Goal: Task Accomplishment & Management: Complete application form

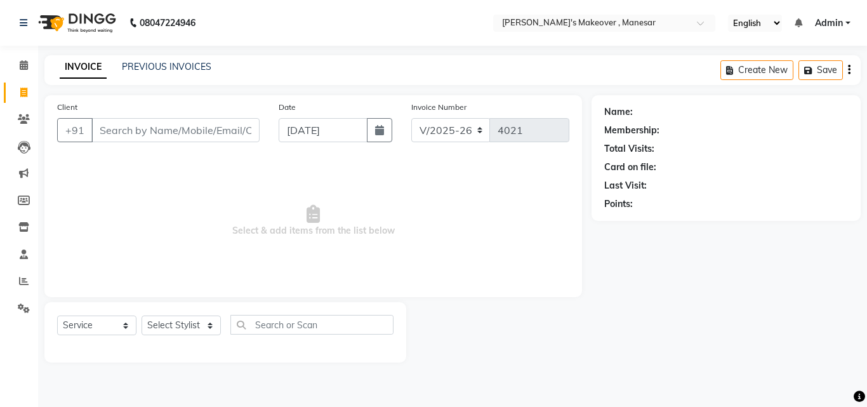
select select "820"
select select "service"
type input "9311256703"
click at [235, 128] on span "Add Client" at bounding box center [227, 130] width 50 height 13
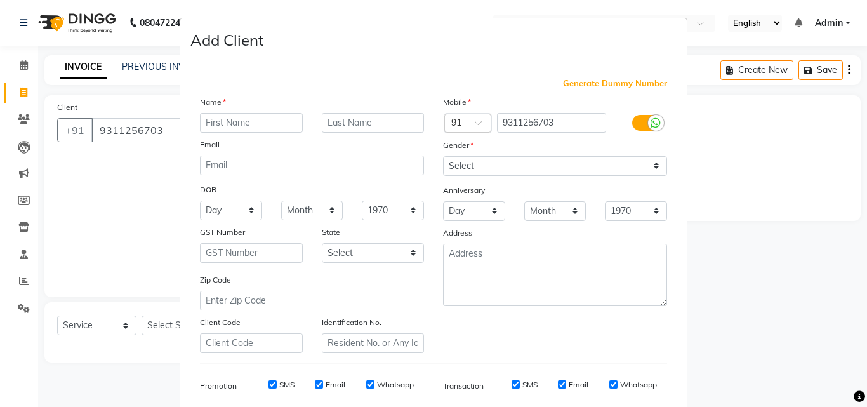
click at [228, 116] on input "text" at bounding box center [251, 123] width 103 height 20
type input "[PERSON_NAME]"
click at [497, 164] on select "Select [DEMOGRAPHIC_DATA] [DEMOGRAPHIC_DATA] Other Prefer Not To Say" at bounding box center [555, 166] width 224 height 20
select select "[DEMOGRAPHIC_DATA]"
click at [443, 156] on select "Select [DEMOGRAPHIC_DATA] [DEMOGRAPHIC_DATA] Other Prefer Not To Say" at bounding box center [555, 166] width 224 height 20
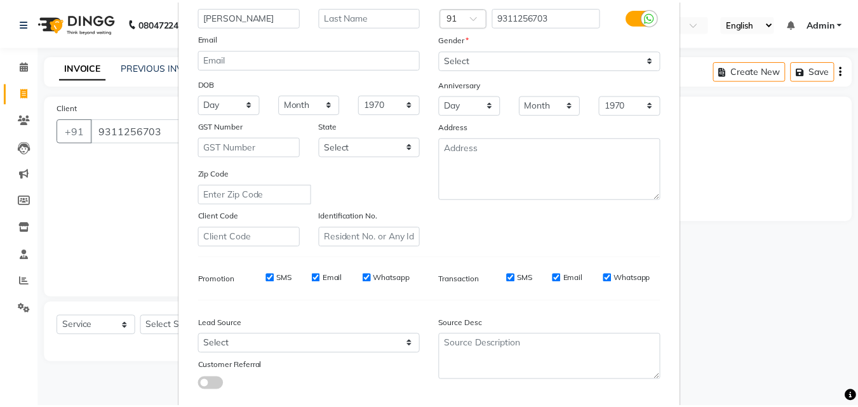
scroll to position [179, 0]
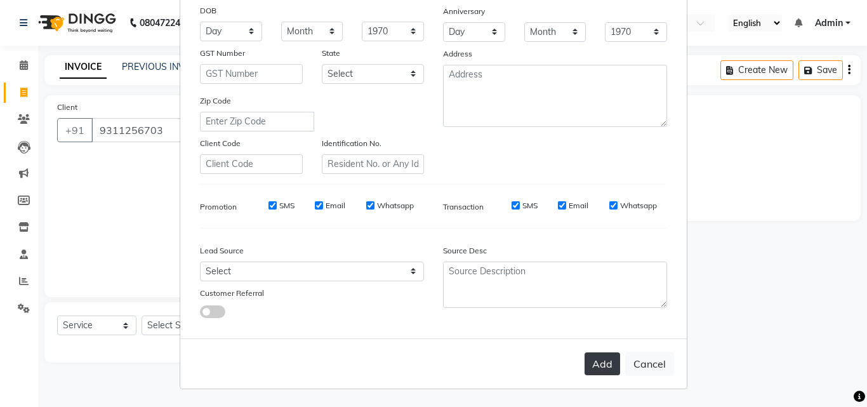
click at [602, 367] on button "Add" at bounding box center [603, 363] width 36 height 23
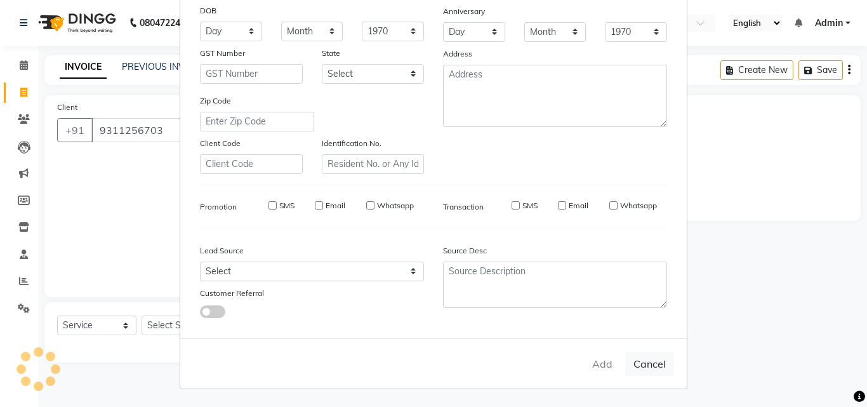
select select
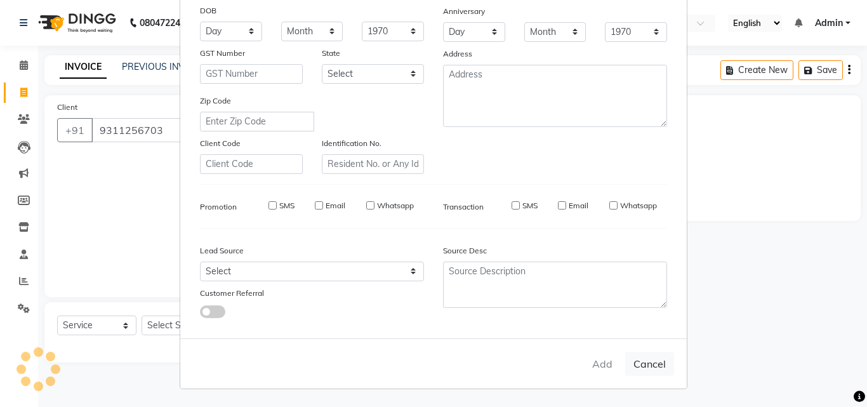
select select
checkbox input "false"
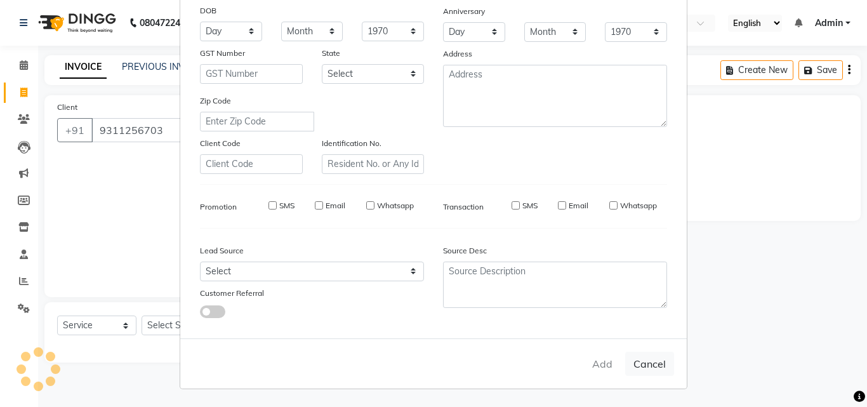
checkbox input "false"
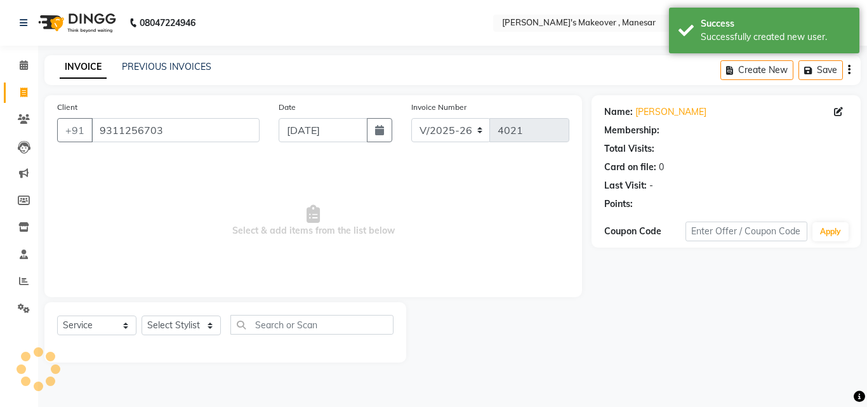
select select "1: Object"
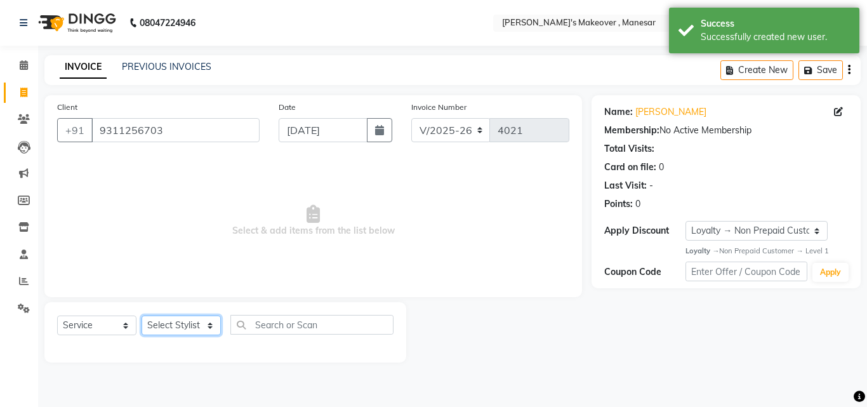
click at [175, 326] on select "Select Stylist Danish Shavej [PERSON_NAME] Krishna [PERSON_NAME] [PERSON_NAME] …" at bounding box center [181, 325] width 79 height 20
select select "14414"
click at [142, 315] on select "Select Stylist Danish Shavej [PERSON_NAME] Krishna [PERSON_NAME] [PERSON_NAME] …" at bounding box center [181, 325] width 79 height 20
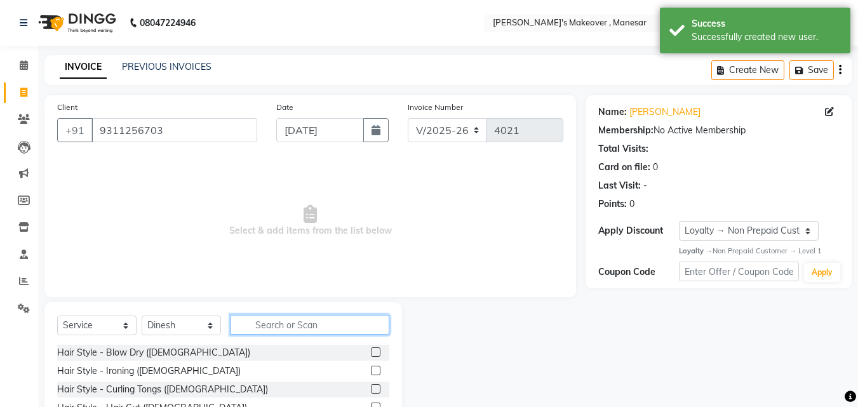
click at [289, 324] on input "text" at bounding box center [309, 325] width 159 height 20
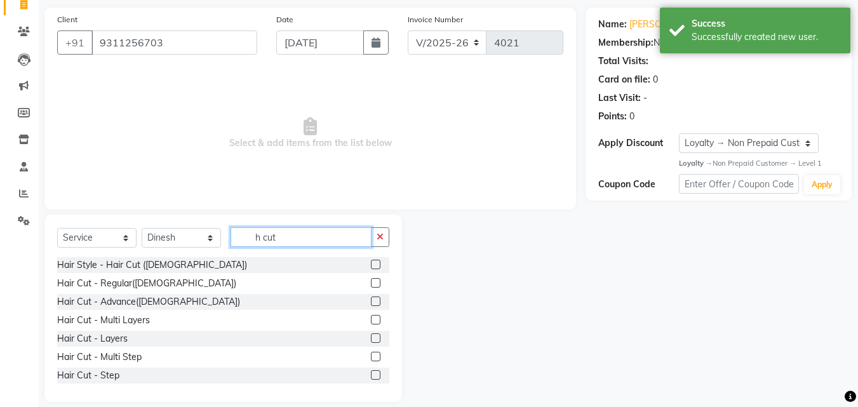
scroll to position [102, 0]
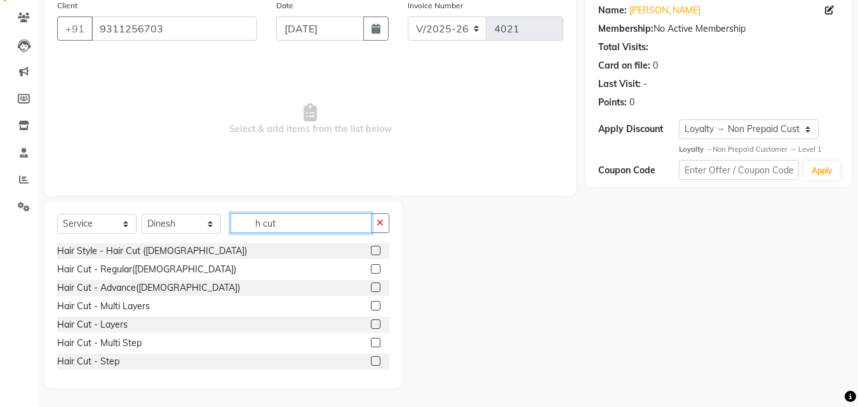
type input "h cut"
click at [371, 324] on label at bounding box center [376, 324] width 10 height 10
click at [371, 324] on input "checkbox" at bounding box center [375, 325] width 8 height 8
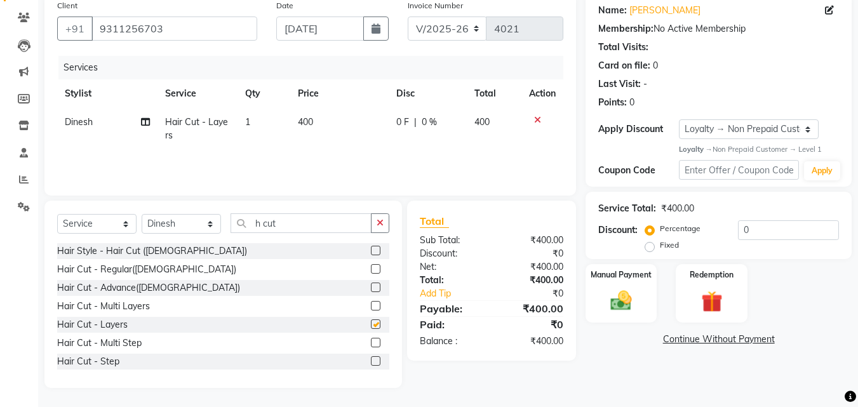
checkbox input "false"
click at [620, 268] on label "Manual Payment" at bounding box center [620, 274] width 63 height 12
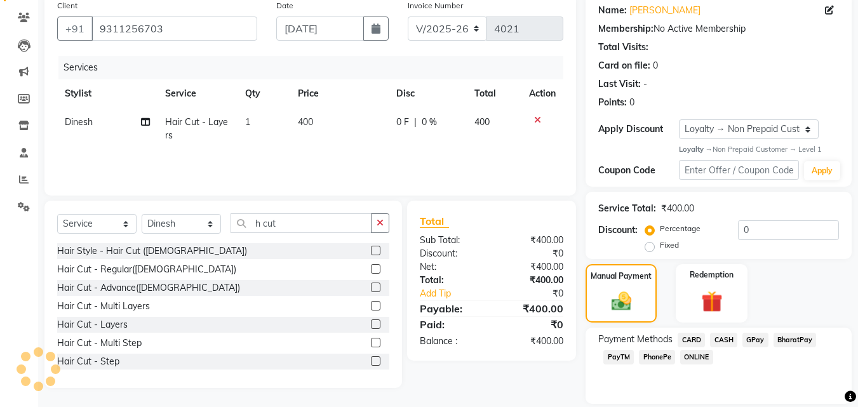
click at [645, 357] on span "PhonePe" at bounding box center [657, 357] width 36 height 15
click at [728, 339] on span "CASH" at bounding box center [723, 340] width 27 height 15
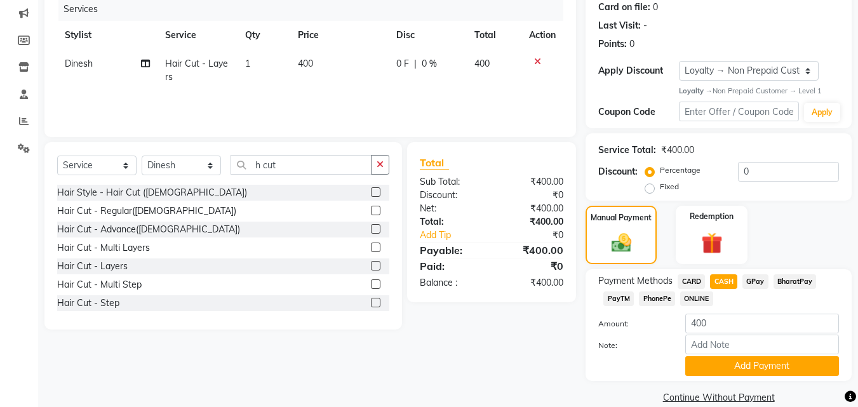
scroll to position [179, 0]
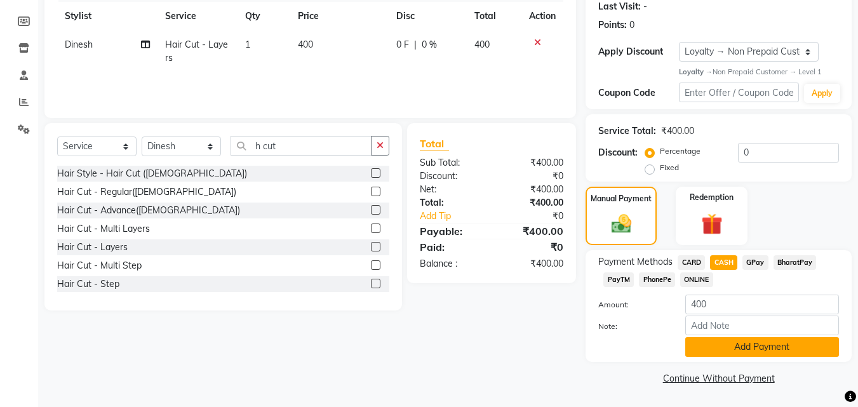
click at [764, 348] on button "Add Payment" at bounding box center [762, 347] width 154 height 20
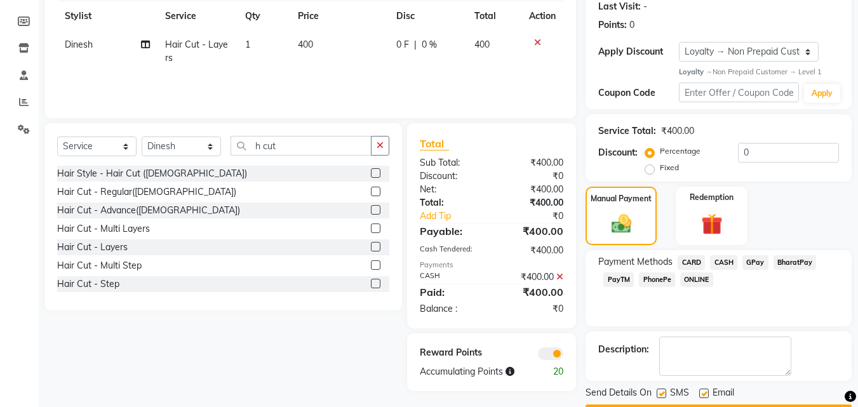
scroll to position [215, 0]
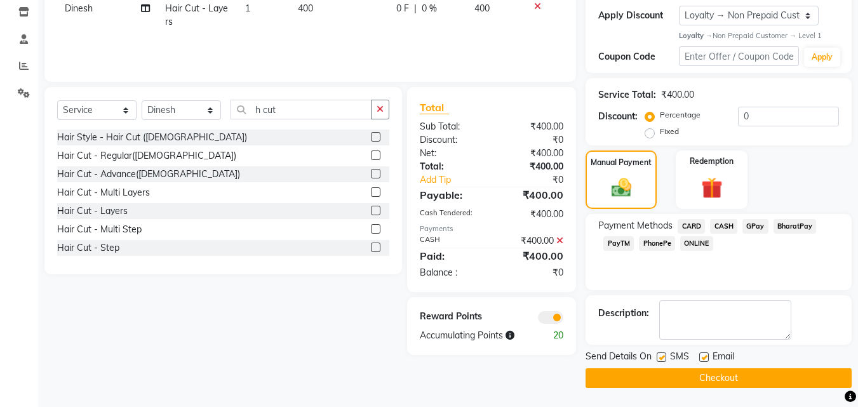
click at [661, 355] on label at bounding box center [661, 357] width 10 height 10
click at [661, 355] on input "checkbox" at bounding box center [660, 358] width 8 height 8
checkbox input "false"
click at [703, 357] on label at bounding box center [704, 357] width 10 height 10
click at [703, 357] on input "checkbox" at bounding box center [703, 358] width 8 height 8
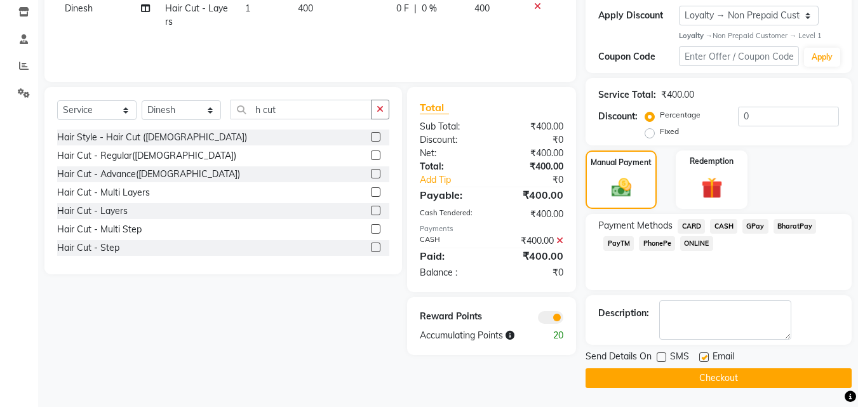
checkbox input "false"
click at [712, 376] on button "Checkout" at bounding box center [718, 378] width 266 height 20
